Goal: Check status

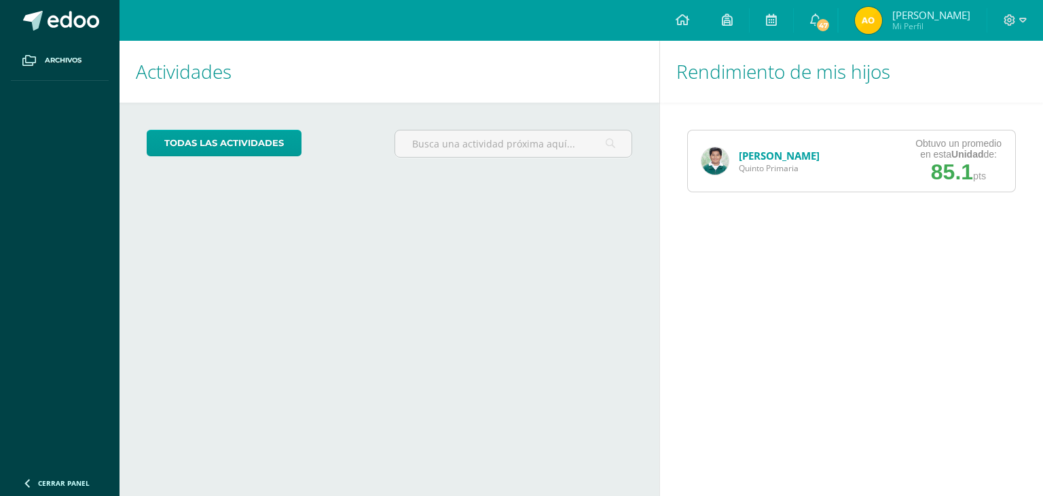
click at [714, 160] on img at bounding box center [714, 160] width 27 height 27
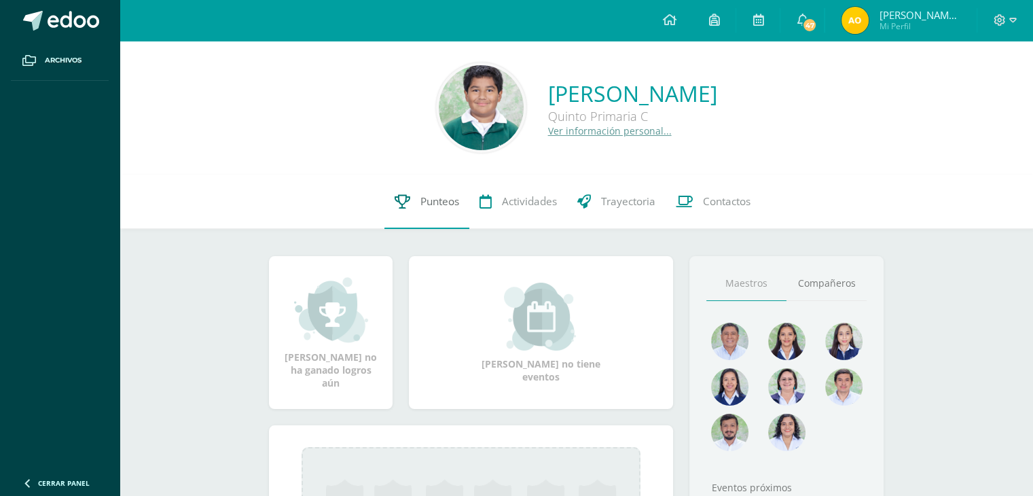
click at [451, 202] on span "Punteos" at bounding box center [439, 201] width 39 height 14
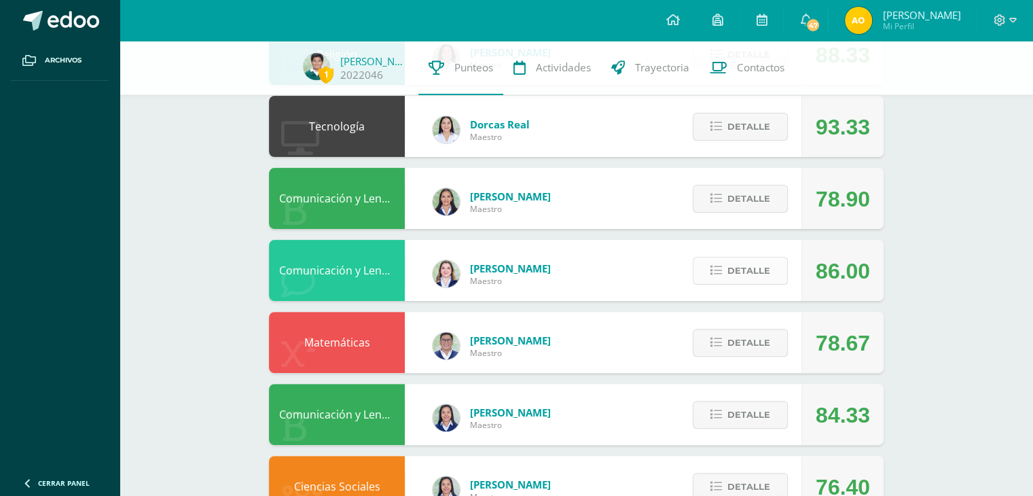
scroll to position [340, 0]
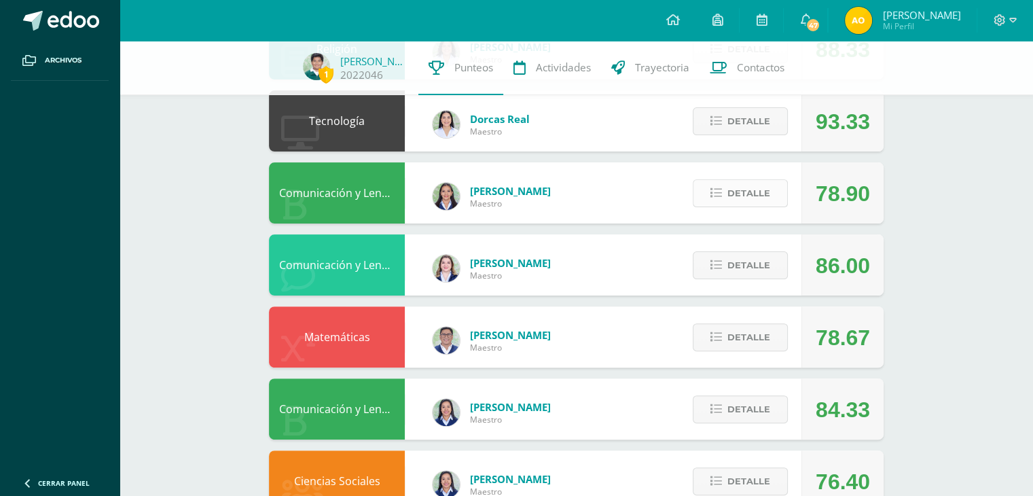
click at [754, 186] on span "Detalle" at bounding box center [748, 193] width 43 height 25
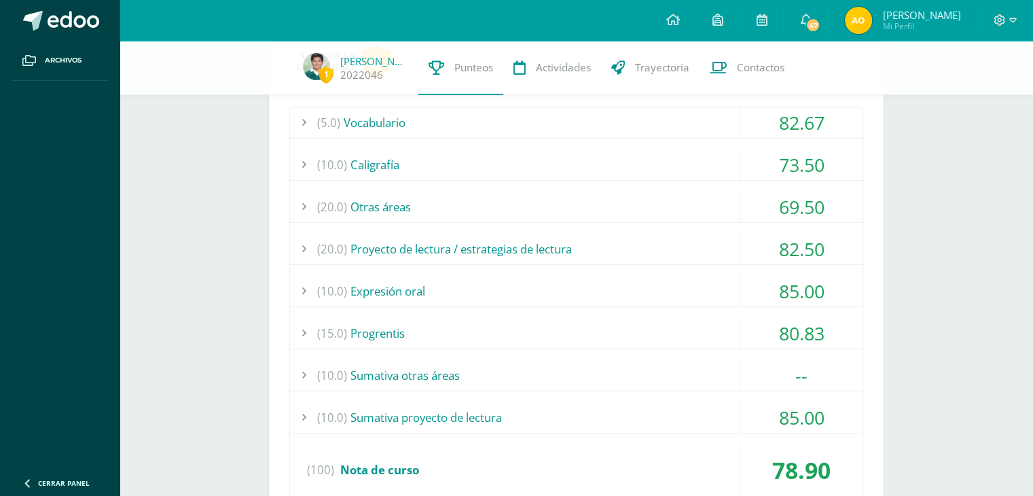
scroll to position [543, 0]
